Goal: Task Accomplishment & Management: Complete application form

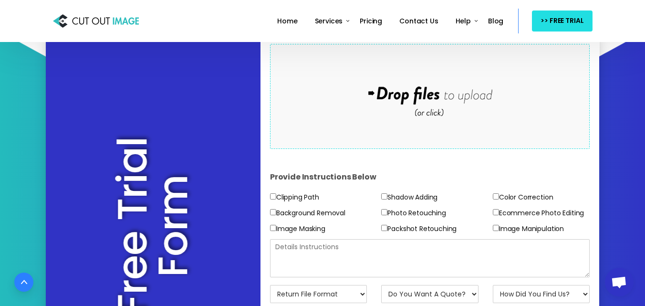
scroll to position [318, 0]
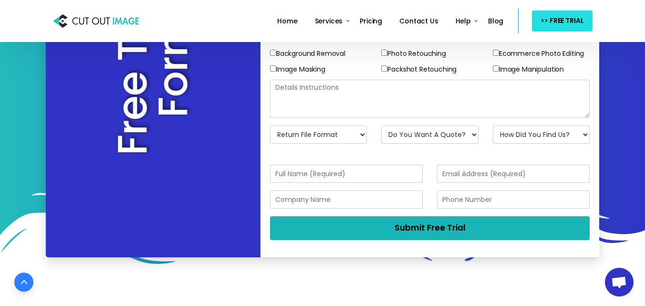
click at [377, 226] on button "Submit Free Trial" at bounding box center [430, 228] width 320 height 24
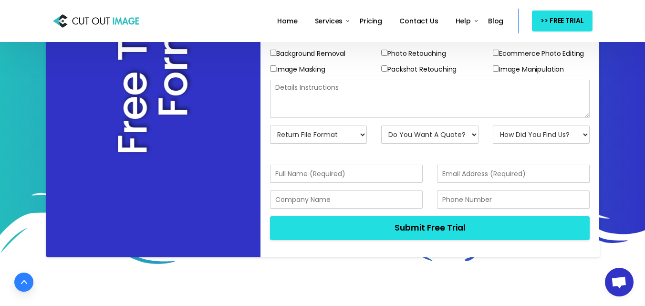
scroll to position [159, 0]
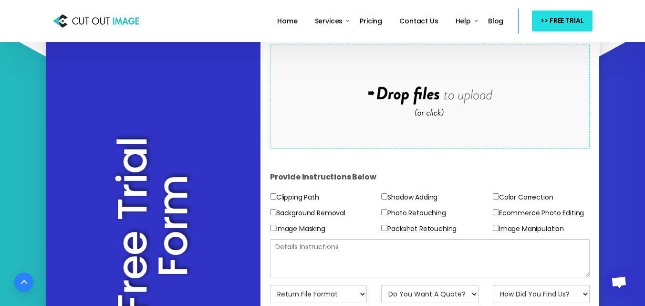
click at [382, 110] on div "Drop files here to upload" at bounding box center [430, 96] width 204 height 59
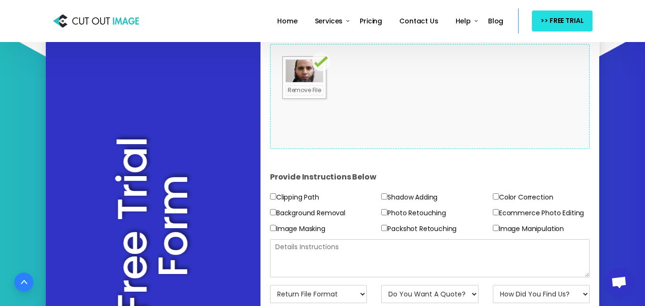
click at [375, 121] on div "Drop files here to upload" at bounding box center [430, 96] width 204 height 59
click at [297, 198] on label "Clipping Path" at bounding box center [294, 197] width 49 height 12
click at [276, 198] on input"] "Clipping Path" at bounding box center [273, 196] width 6 height 6
checkbox input"] "true"
click at [382, 195] on input"] "Shadow Adding" at bounding box center [384, 196] width 6 height 6
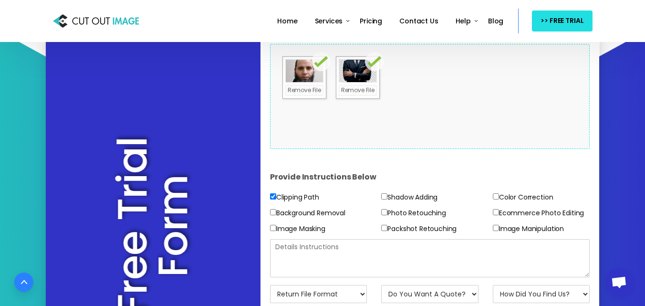
checkbox input"] "true"
drag, startPoint x: 363, startPoint y: 195, endPoint x: 376, endPoint y: 193, distance: 13.5
click at [376, 193] on div "Clipping Path Background Removal Image Masking Shadow Adding Photo Retouching P…" at bounding box center [430, 215] width 334 height 48
click at [379, 193] on div "Shadow Adding Photo Retouching Packshot Retouching" at bounding box center [430, 215] width 112 height 48
click at [300, 197] on label "Clipping Path" at bounding box center [294, 197] width 49 height 12
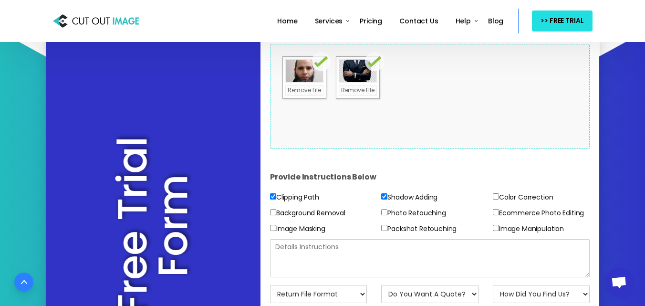
click at [276, 197] on input"] "Clipping Path" at bounding box center [273, 196] width 6 height 6
checkbox input"] "false"
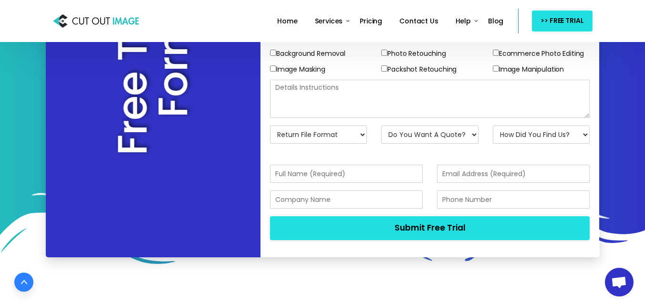
click at [339, 107] on textarea at bounding box center [430, 99] width 320 height 38
click at [325, 143] on select "Return File Format JPG - [PERSON_NAME] PNG - Transparent BG PSD - Layer Mask PS…" at bounding box center [318, 134] width 97 height 18
click at [389, 160] on form "Provide Instructions Below Clipping Path Background Removal Image Masking Shado…" at bounding box center [430, 119] width 320 height 258
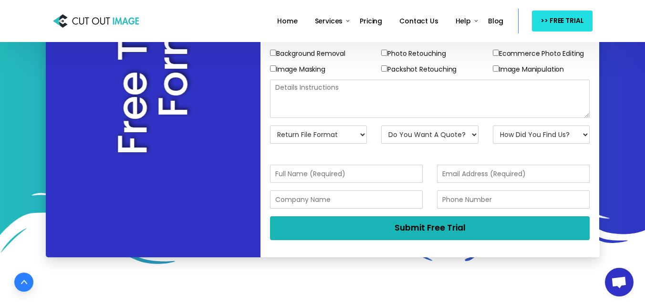
click at [424, 225] on button "Submit Free Trial" at bounding box center [430, 227] width 320 height 23
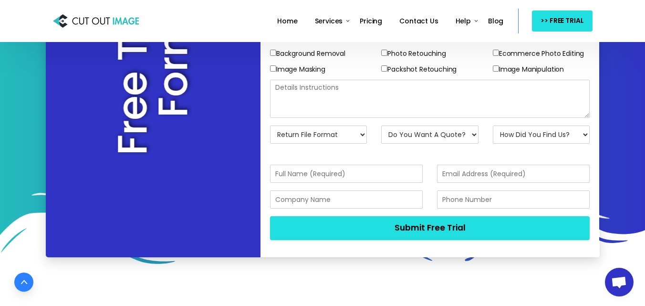
click at [422, 111] on textarea at bounding box center [430, 99] width 320 height 38
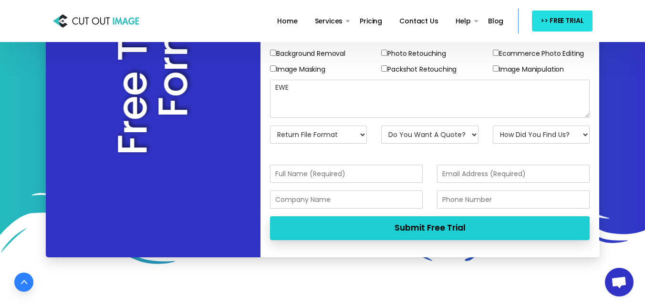
type textarea "EWE"
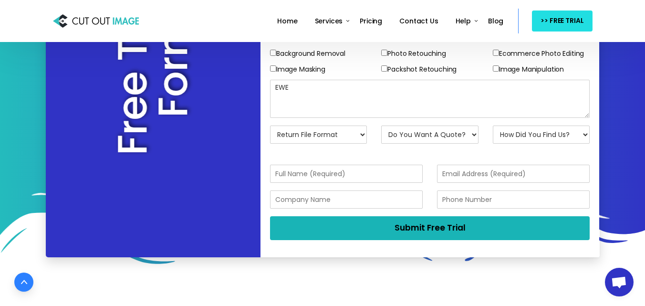
click at [354, 234] on button "Submit Free Trial" at bounding box center [430, 227] width 320 height 23
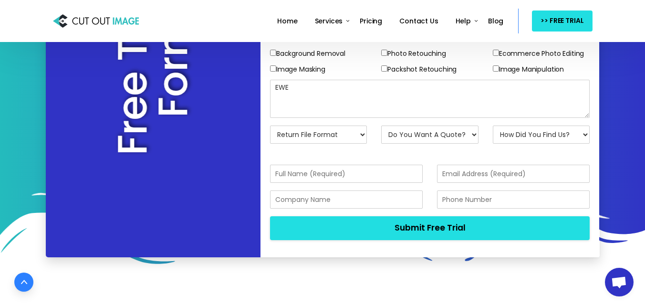
click at [362, 128] on select "Return File Format JPG - [PERSON_NAME] PNG - Transparent BG PSD - Layer Mask PS…" at bounding box center [318, 134] width 97 height 18
select select "PNG w/ Transparent BG"
click at [270, 125] on select "Return File Format JPG - [PERSON_NAME] PNG - Transparent BG PSD - Layer Mask PS…" at bounding box center [318, 134] width 97 height 18
click at [423, 136] on select "Do You Want A Quote? No, Just Test Images Yes, Quotation Please" at bounding box center [429, 134] width 97 height 18
click at [369, 144] on div "Return File Format JPG - [PERSON_NAME] PNG - Transparent BG PSD - Layer Mask PS…" at bounding box center [319, 138] width 112 height 26
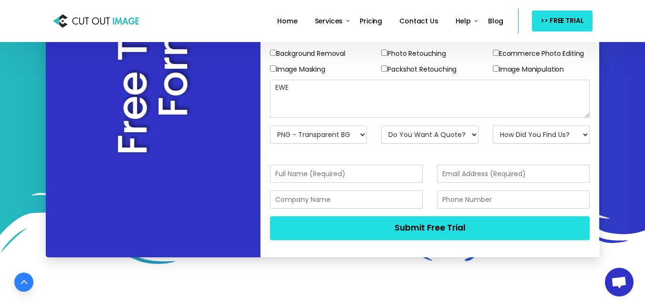
click at [549, 123] on div "EWE" at bounding box center [430, 103] width 334 height 46
click at [547, 127] on select "How Did You Find Us? Email Search Engine Friend/Colleague Social Media Tele Mar…" at bounding box center [541, 134] width 97 height 18
select select "Search Engine"
click at [493, 125] on select "How Did You Find Us? Email Search Engine Friend/Colleague Social Media Tele Mar…" at bounding box center [541, 134] width 97 height 18
click at [357, 176] on input "text" at bounding box center [346, 174] width 153 height 18
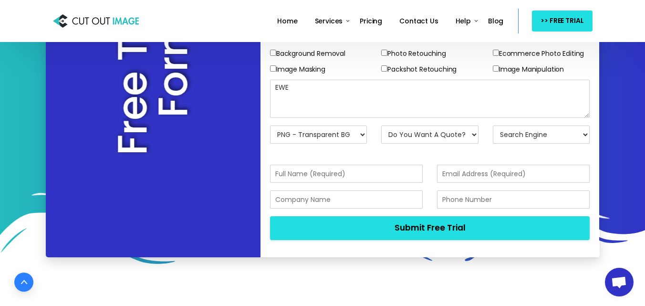
type input "[PERSON_NAME]"
type input "[EMAIL_ADDRESS][DOMAIN_NAME]"
click at [359, 199] on input "text" at bounding box center [346, 199] width 153 height 18
click at [453, 201] on input "text" at bounding box center [513, 199] width 153 height 18
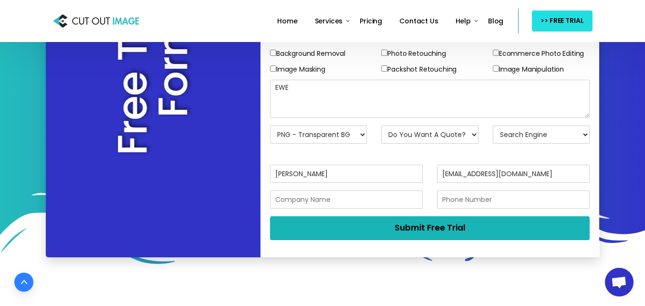
click at [430, 224] on button "Submit Free Trial" at bounding box center [430, 227] width 320 height 23
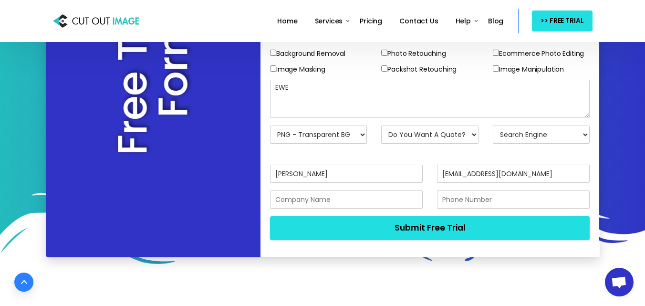
click at [422, 147] on div "Do You Want A Quote? No, Just Test Images Yes, Quotation Please" at bounding box center [430, 138] width 112 height 26
click at [433, 137] on select "Do You Want A Quote? No, Just Test Images Yes, Quotation Please" at bounding box center [429, 134] width 97 height 18
select select "Yes"
click at [381, 125] on select "Do You Want A Quote? No, Just Test Images Yes, Quotation Please" at bounding box center [429, 134] width 97 height 18
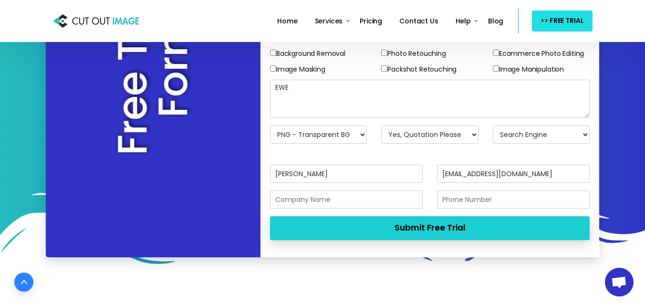
drag, startPoint x: 419, startPoint y: 214, endPoint x: 415, endPoint y: 230, distance: 16.3
click at [419, 218] on form "Provide Instructions Below Clipping Path Background Removal Image Masking Shado…" at bounding box center [430, 119] width 320 height 258
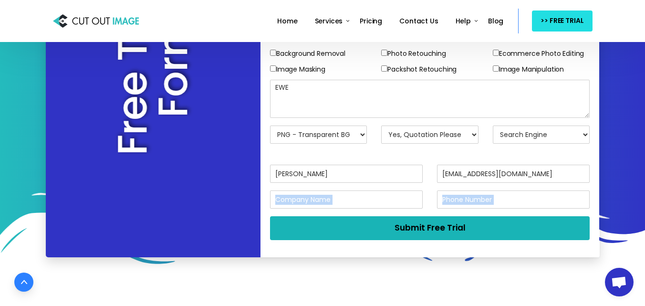
click at [415, 230] on button "Submit Free Trial" at bounding box center [430, 227] width 320 height 23
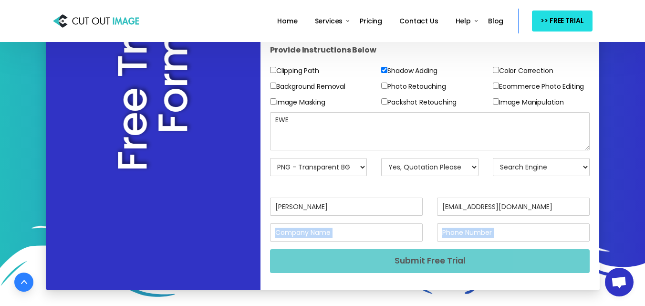
click at [413, 268] on button "Submit Free Trial" at bounding box center [430, 260] width 320 height 23
click at [418, 266] on button "Submit Free Trial" at bounding box center [430, 260] width 320 height 23
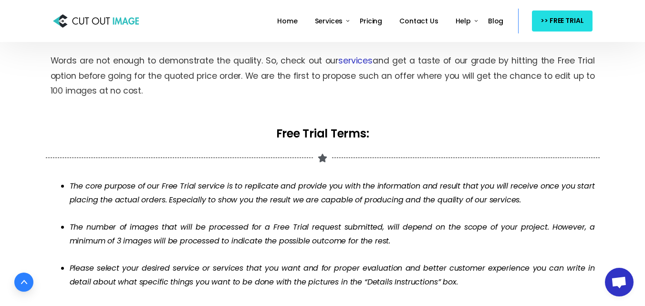
scroll to position [477, 0]
